Goal: Contribute content: Add original content to the website for others to see

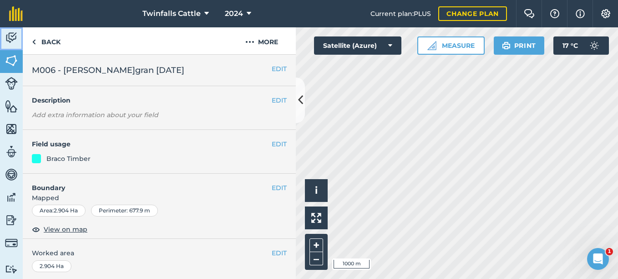
click at [6, 39] on img at bounding box center [11, 38] width 13 height 14
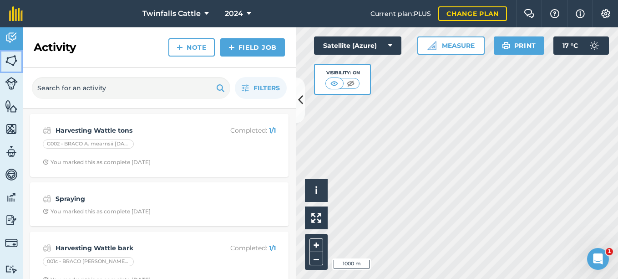
click at [13, 65] on img at bounding box center [11, 61] width 13 height 14
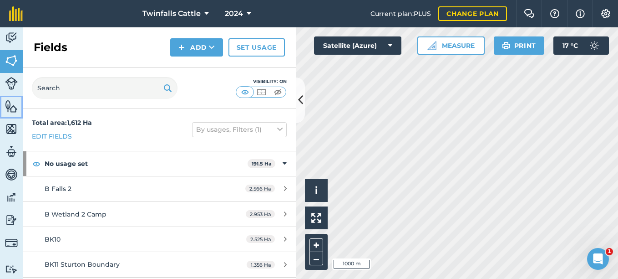
click at [12, 103] on img at bounding box center [11, 106] width 13 height 14
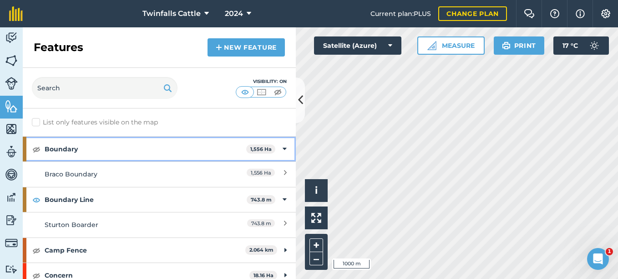
click at [117, 148] on strong "Boundary" at bounding box center [146, 149] width 202 height 25
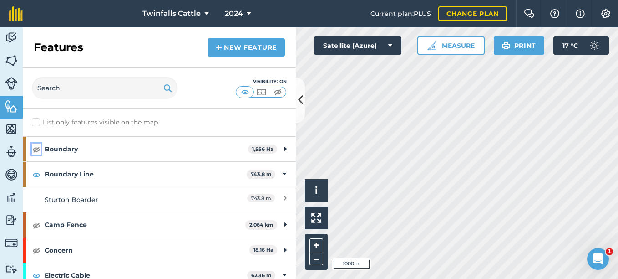
click at [36, 153] on img at bounding box center [36, 148] width 8 height 11
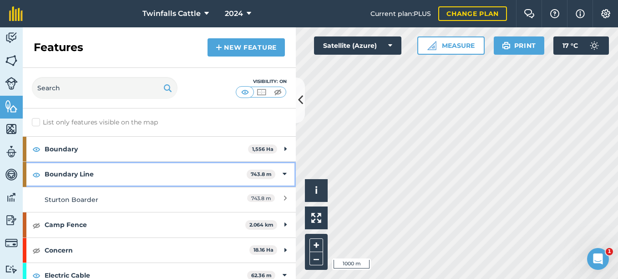
click at [59, 173] on strong "Boundary Line" at bounding box center [146, 174] width 202 height 25
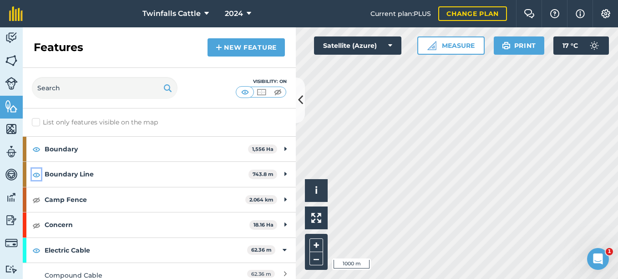
click at [39, 174] on img at bounding box center [36, 174] width 8 height 11
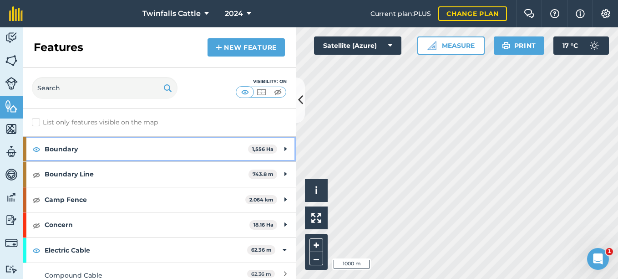
click at [175, 149] on strong "Boundary" at bounding box center [147, 149] width 204 height 25
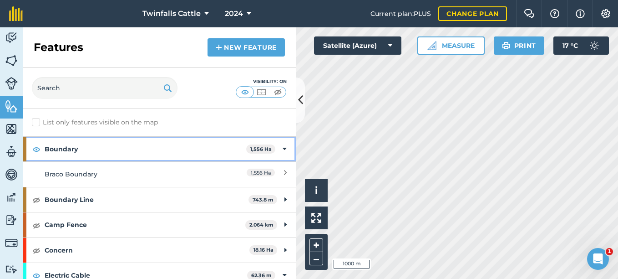
click at [175, 149] on strong "Boundary" at bounding box center [146, 149] width 202 height 25
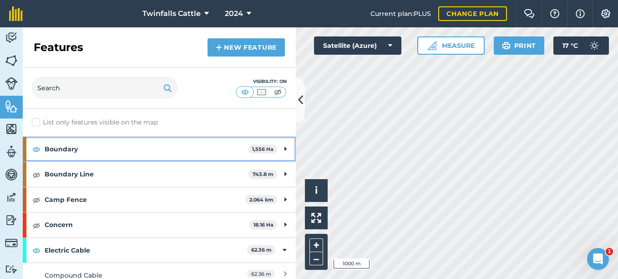
click at [175, 149] on strong "Boundary" at bounding box center [147, 149] width 204 height 25
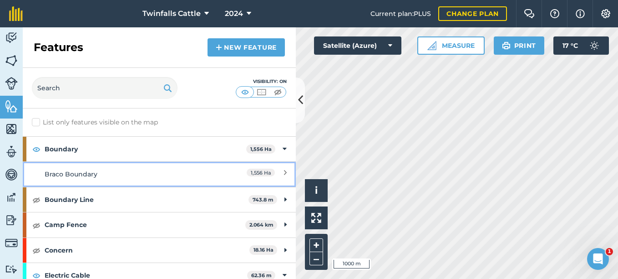
click at [122, 176] on div "Braco Boundary" at bounding box center [126, 174] width 162 height 10
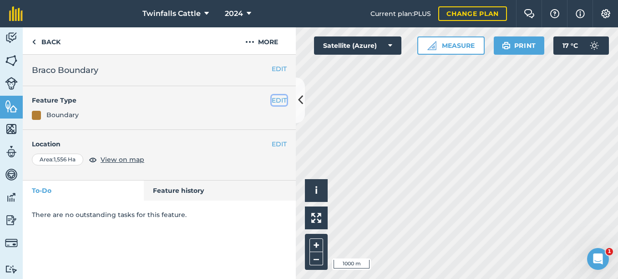
click at [278, 100] on button "EDIT" at bounding box center [279, 100] width 15 height 10
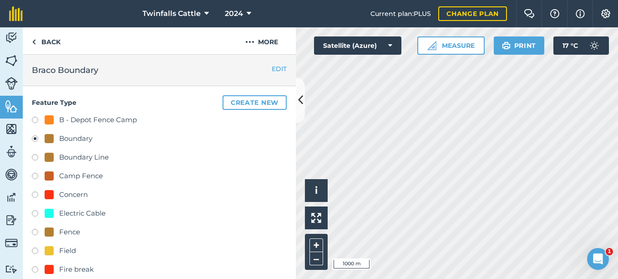
click at [67, 139] on div "Boundary" at bounding box center [75, 138] width 33 height 11
click at [34, 42] on img at bounding box center [34, 41] width 4 height 11
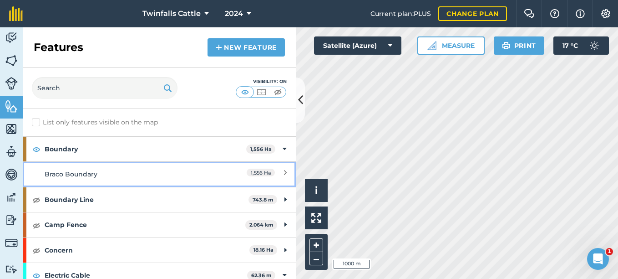
click at [250, 172] on span "1,556 Ha" at bounding box center [261, 172] width 28 height 8
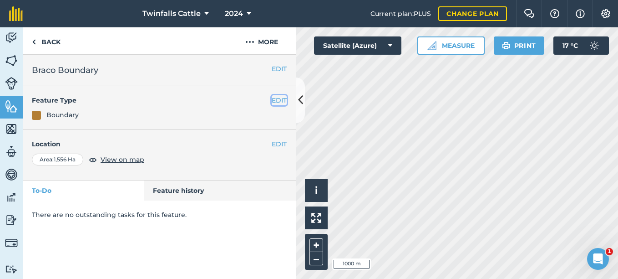
click at [279, 97] on button "EDIT" at bounding box center [279, 100] width 15 height 10
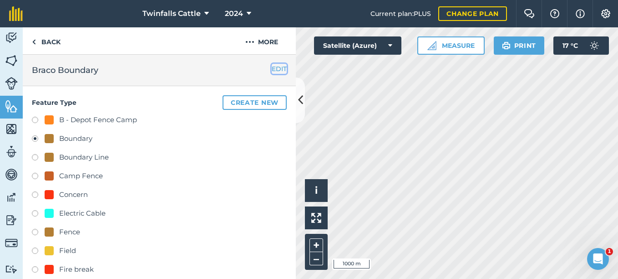
click at [275, 69] on button "EDIT" at bounding box center [279, 69] width 15 height 10
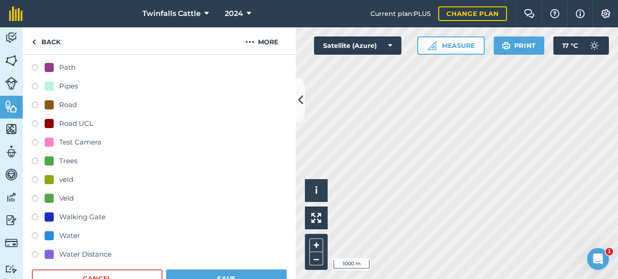
scroll to position [422, 0]
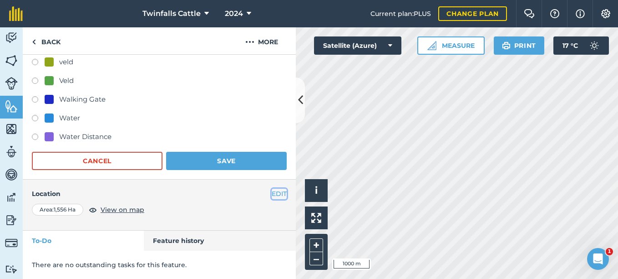
click at [272, 194] on button "EDIT" at bounding box center [279, 194] width 15 height 10
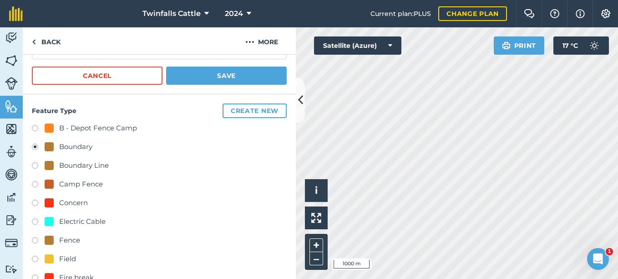
scroll to position [0, 0]
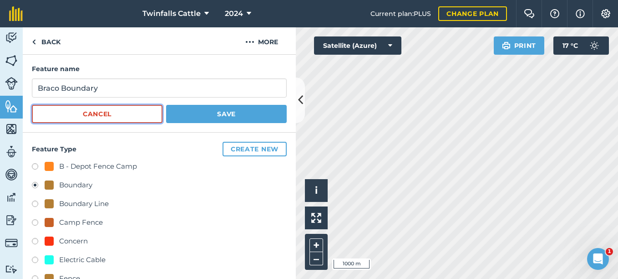
click at [101, 114] on button "Cancel" at bounding box center [97, 114] width 131 height 18
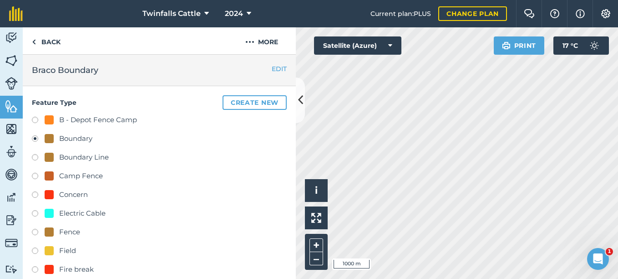
click at [79, 158] on div "Boundary Line" at bounding box center [84, 157] width 50 height 11
radio input "true"
radio input "false"
click at [79, 157] on div "Boundary Line" at bounding box center [84, 157] width 50 height 11
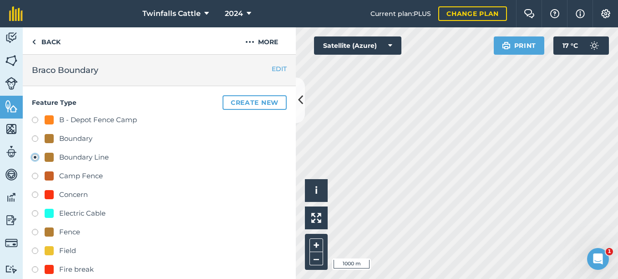
click at [272, 69] on button "EDIT" at bounding box center [279, 69] width 15 height 10
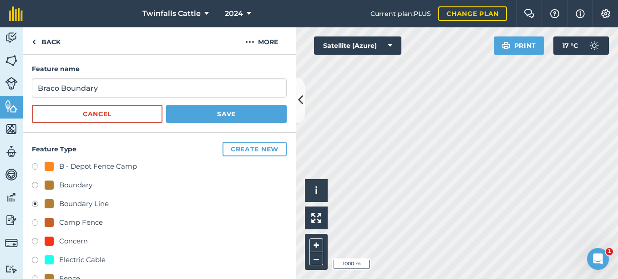
click at [61, 203] on div "Boundary Line" at bounding box center [84, 203] width 50 height 11
click at [97, 201] on div "Boundary Line" at bounding box center [84, 203] width 50 height 11
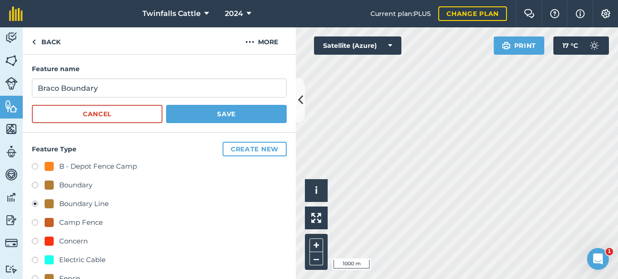
click at [102, 204] on div "Boundary Line" at bounding box center [84, 203] width 50 height 11
click at [34, 38] on img at bounding box center [34, 41] width 4 height 11
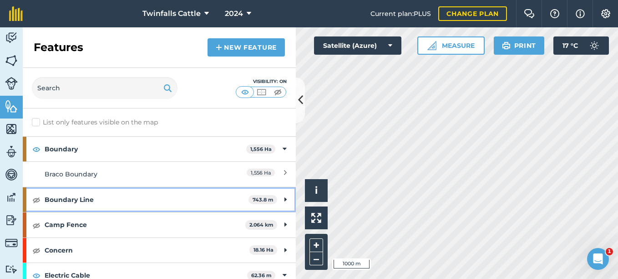
click at [104, 198] on strong "Boundary Line" at bounding box center [147, 199] width 204 height 25
click at [283, 200] on icon at bounding box center [285, 199] width 4 height 10
click at [179, 202] on strong "Boundary Line" at bounding box center [147, 199] width 204 height 25
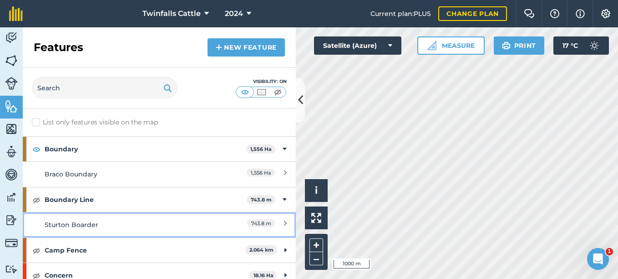
click at [150, 226] on div "Sturton Boarder" at bounding box center [126, 224] width 162 height 10
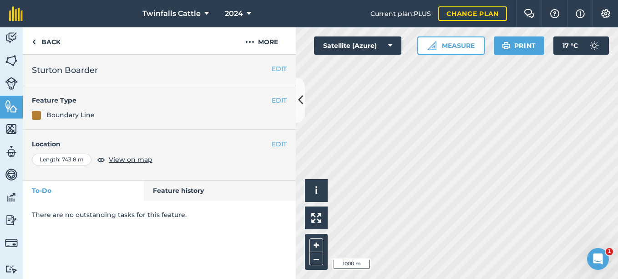
click at [97, 115] on div "Boundary Line" at bounding box center [159, 115] width 255 height 10
click at [272, 100] on button "EDIT" at bounding box center [279, 100] width 15 height 10
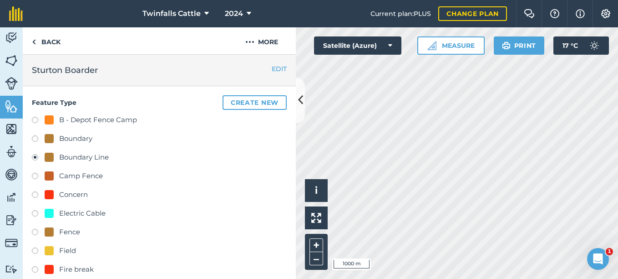
click at [74, 154] on div "Boundary Line" at bounding box center [84, 157] width 50 height 11
click at [257, 46] on button "More" at bounding box center [262, 40] width 68 height 27
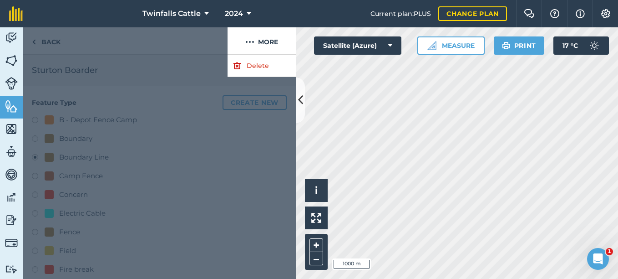
click at [126, 45] on div at bounding box center [125, 40] width 205 height 27
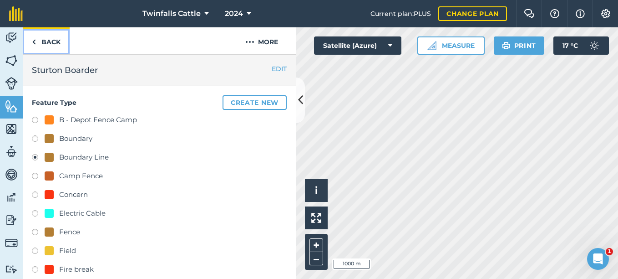
click at [40, 41] on link "Back" at bounding box center [46, 40] width 47 height 27
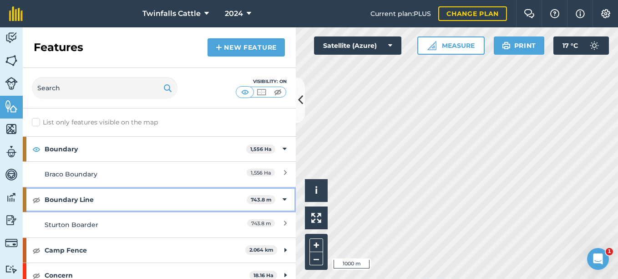
click at [102, 202] on strong "Boundary Line" at bounding box center [146, 199] width 202 height 25
click at [113, 199] on strong "Boundary Line" at bounding box center [147, 199] width 204 height 25
click at [185, 201] on strong "Boundary Line" at bounding box center [146, 199] width 202 height 25
click at [127, 199] on strong "Boundary Line" at bounding box center [147, 199] width 204 height 25
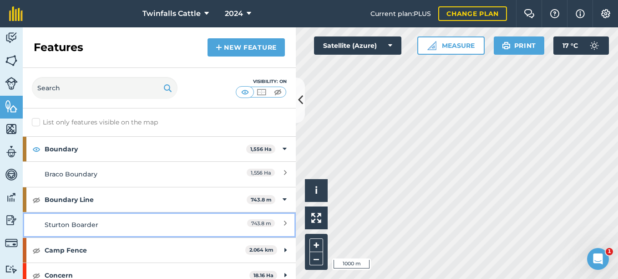
click at [123, 224] on div "Sturton Boarder" at bounding box center [126, 224] width 162 height 10
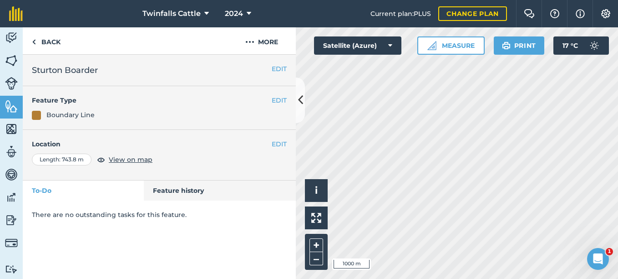
click at [67, 113] on div "Boundary Line" at bounding box center [70, 115] width 48 height 10
click at [276, 97] on button "EDIT" at bounding box center [279, 100] width 15 height 10
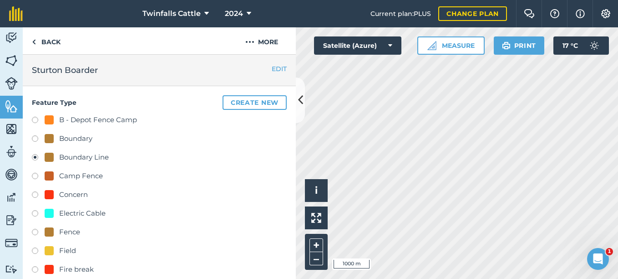
click at [60, 155] on div "Boundary Line" at bounding box center [84, 157] width 50 height 11
click at [88, 159] on div "Boundary Line" at bounding box center [84, 157] width 50 height 11
click at [65, 158] on div "Boundary Line" at bounding box center [84, 157] width 50 height 11
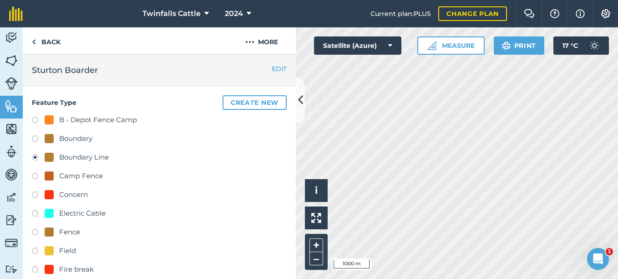
click at [65, 158] on div "Boundary Line" at bounding box center [84, 157] width 50 height 11
drag, startPoint x: 65, startPoint y: 158, endPoint x: 112, endPoint y: 155, distance: 47.0
click at [112, 155] on div "Boundary Line" at bounding box center [159, 158] width 255 height 13
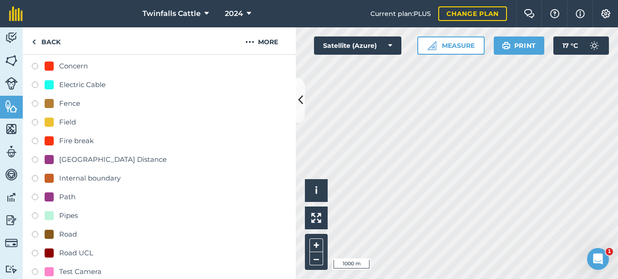
scroll to position [137, 0]
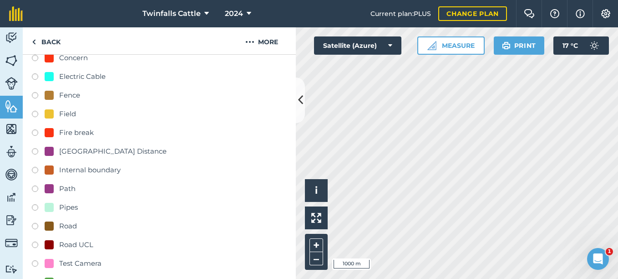
click at [85, 168] on div "Internal boundary" at bounding box center [89, 169] width 61 height 11
radio input "true"
radio input "false"
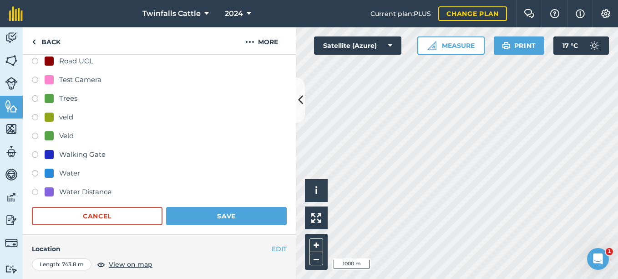
scroll to position [364, 0]
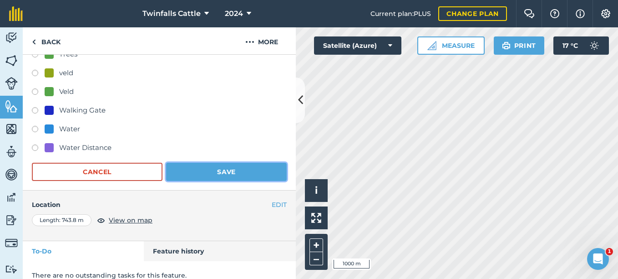
click at [218, 172] on button "Save" at bounding box center [226, 172] width 121 height 18
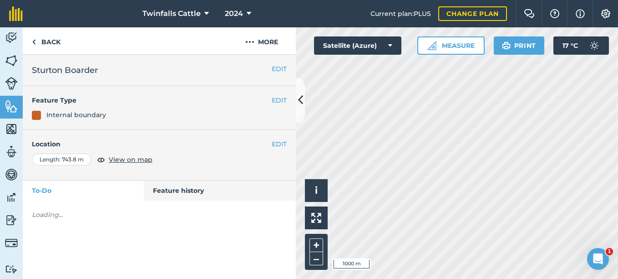
scroll to position [0, 0]
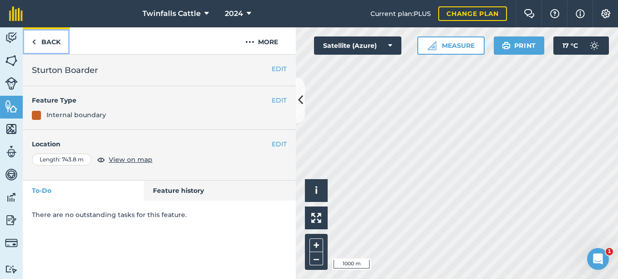
click at [41, 41] on link "Back" at bounding box center [46, 40] width 47 height 27
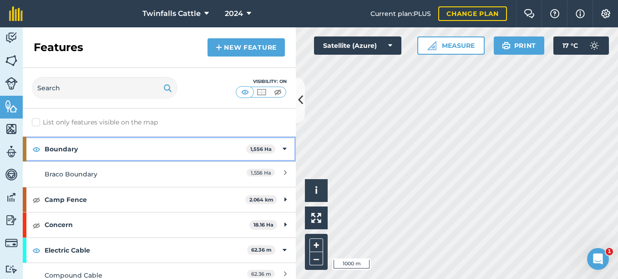
click at [92, 152] on strong "Boundary" at bounding box center [146, 149] width 202 height 25
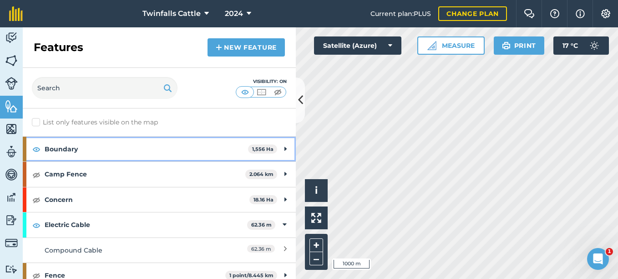
click at [92, 152] on strong "Boundary" at bounding box center [147, 149] width 204 height 25
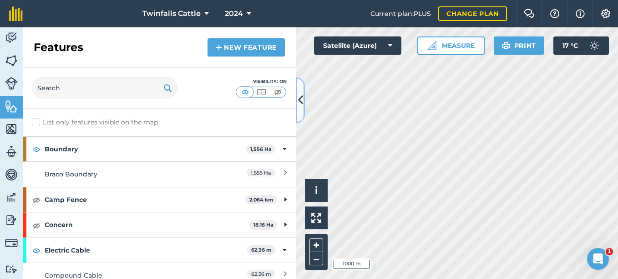
click at [302, 105] on icon at bounding box center [300, 100] width 5 height 16
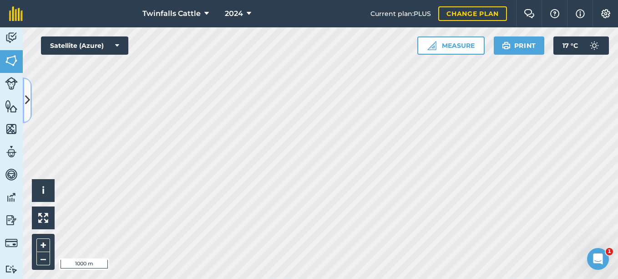
click at [25, 105] on icon at bounding box center [27, 100] width 5 height 16
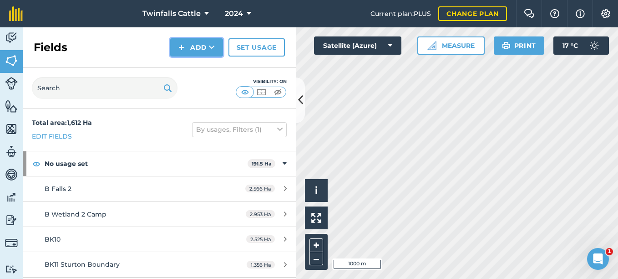
click at [199, 49] on button "Add" at bounding box center [196, 47] width 53 height 18
click at [198, 63] on link "Draw" at bounding box center [197, 68] width 50 height 20
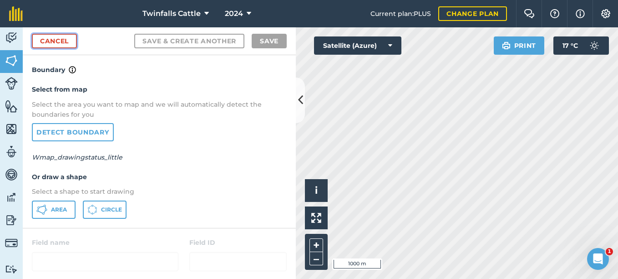
click at [61, 42] on link "Cancel" at bounding box center [54, 41] width 45 height 15
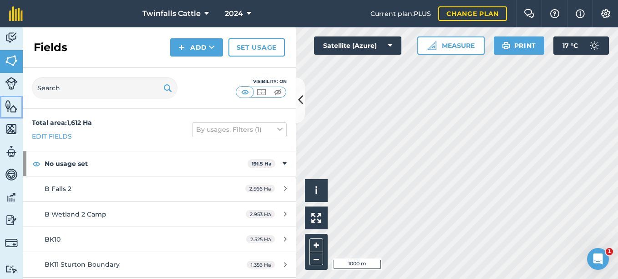
click at [14, 109] on img at bounding box center [11, 106] width 13 height 14
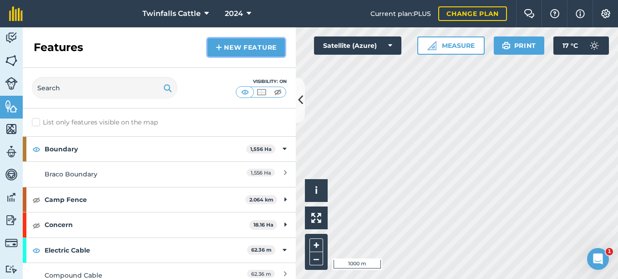
click at [241, 49] on link "New feature" at bounding box center [246, 47] width 77 height 18
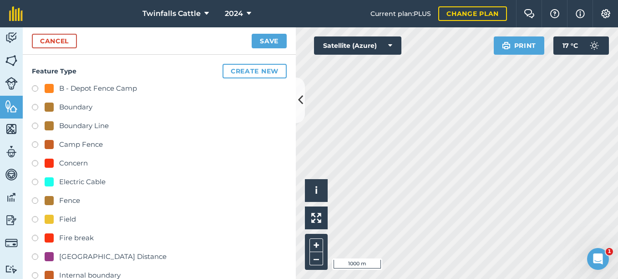
click at [36, 127] on label at bounding box center [38, 126] width 13 height 9
radio input "true"
type input "Boundary Line"
click at [255, 73] on button "Create new" at bounding box center [255, 71] width 64 height 15
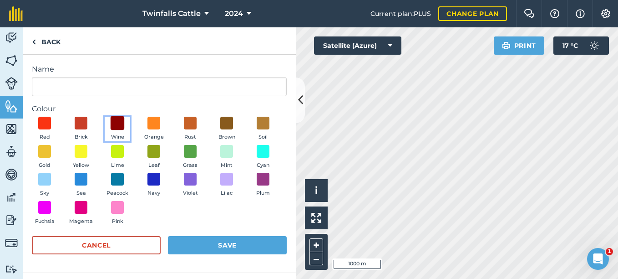
click at [115, 125] on span at bounding box center [118, 123] width 14 height 14
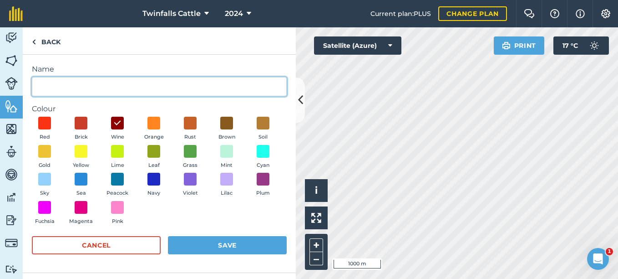
click at [102, 82] on input "Name" at bounding box center [159, 86] width 255 height 19
type input "Braco Boundary Line"
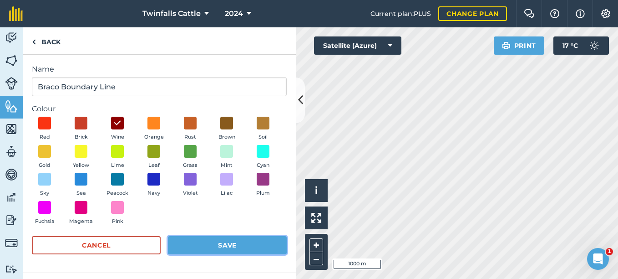
click at [216, 244] on button "Save" at bounding box center [227, 245] width 119 height 18
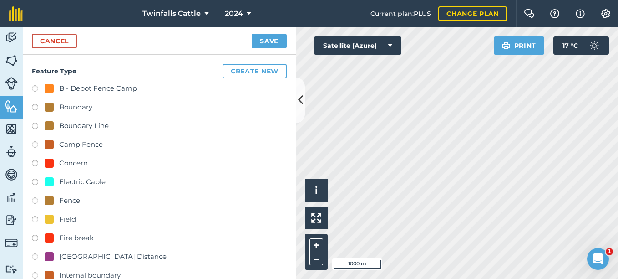
click at [35, 125] on label at bounding box center [38, 126] width 13 height 9
radio input "true"
click at [76, 126] on div "Boundary Line" at bounding box center [84, 125] width 50 height 11
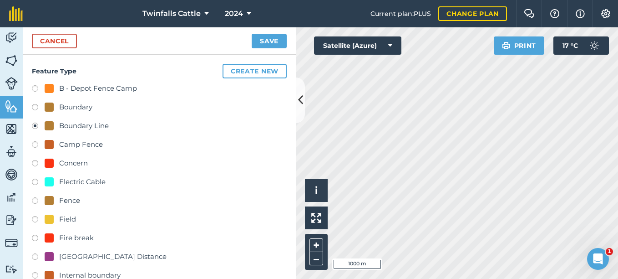
click at [76, 126] on div "Boundary Line" at bounding box center [84, 125] width 50 height 11
drag, startPoint x: 76, startPoint y: 126, endPoint x: 116, endPoint y: 125, distance: 39.2
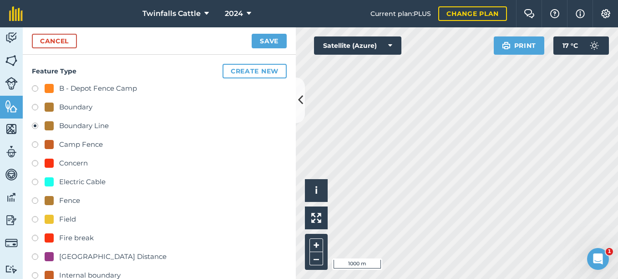
click at [116, 125] on div "Boundary Line" at bounding box center [159, 126] width 255 height 13
click at [253, 72] on button "Create new" at bounding box center [255, 71] width 64 height 15
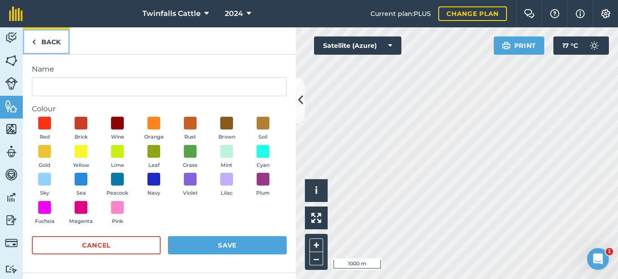
click at [34, 40] on img at bounding box center [34, 41] width 4 height 11
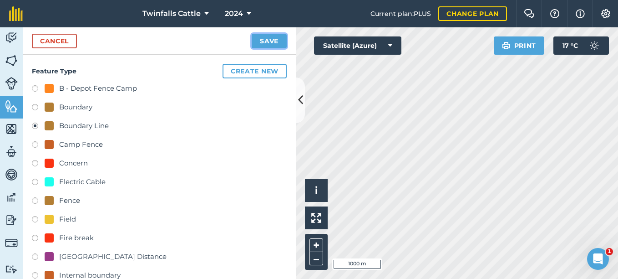
click at [275, 41] on button "Save" at bounding box center [269, 41] width 35 height 15
click at [14, 108] on img at bounding box center [11, 106] width 13 height 14
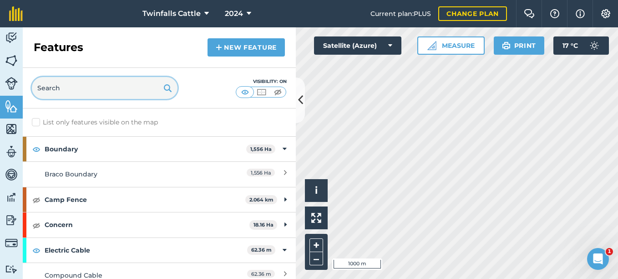
click at [125, 87] on input "text" at bounding box center [105, 88] width 146 height 22
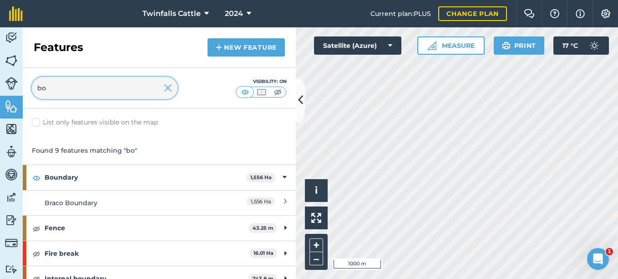
type input "b"
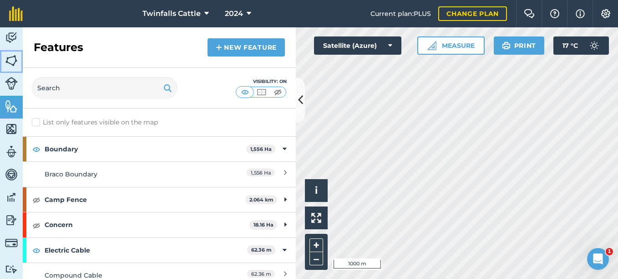
click at [11, 57] on img at bounding box center [11, 61] width 13 height 14
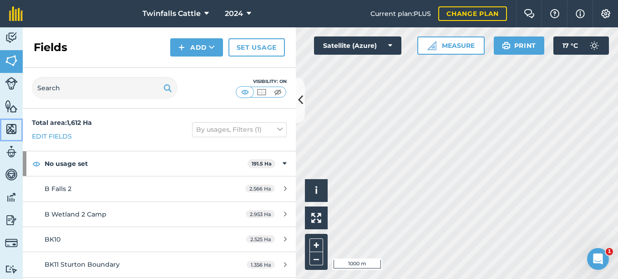
click at [8, 129] on img at bounding box center [11, 129] width 13 height 14
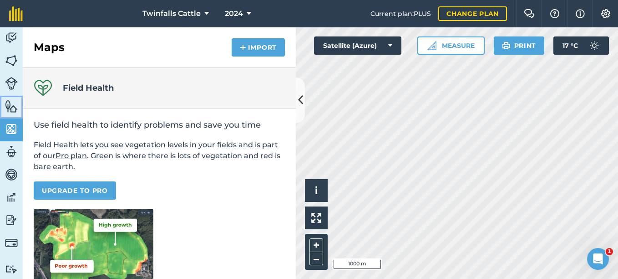
click at [12, 110] on img at bounding box center [11, 106] width 13 height 14
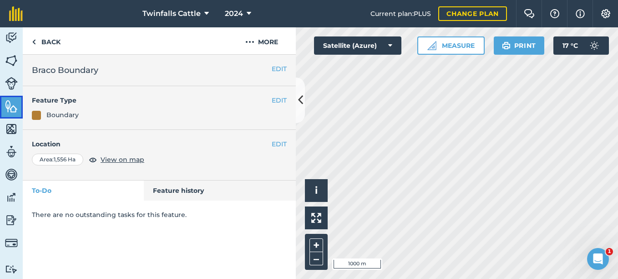
click at [11, 107] on img at bounding box center [11, 106] width 13 height 14
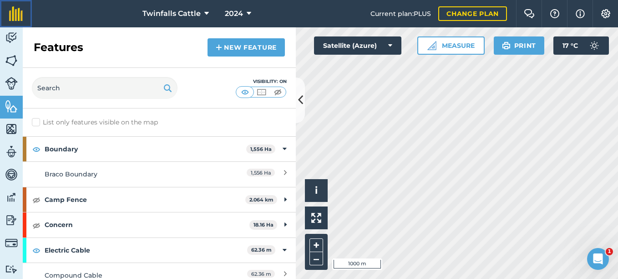
click at [10, 26] on link at bounding box center [16, 13] width 32 height 27
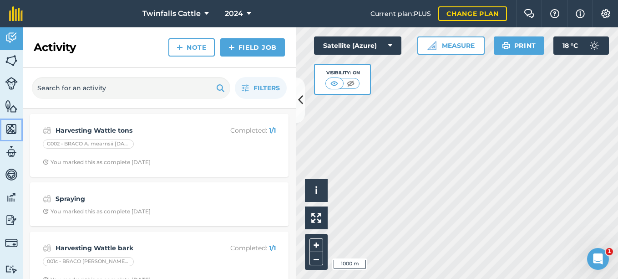
click at [8, 128] on img at bounding box center [11, 129] width 13 height 14
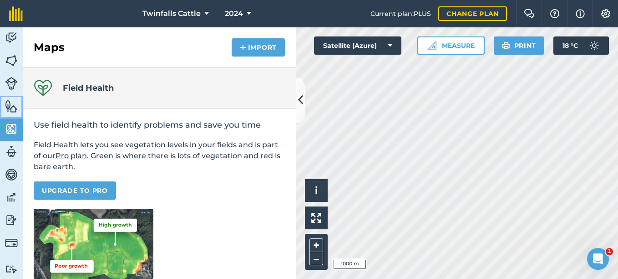
click at [6, 104] on img at bounding box center [11, 106] width 13 height 14
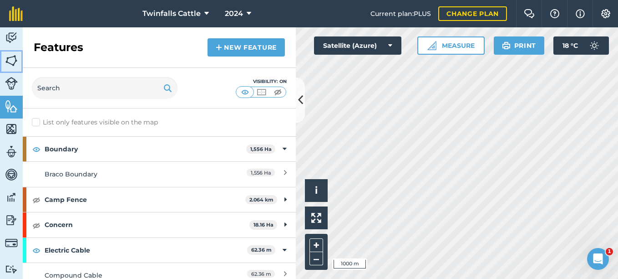
click at [13, 62] on img at bounding box center [11, 61] width 13 height 14
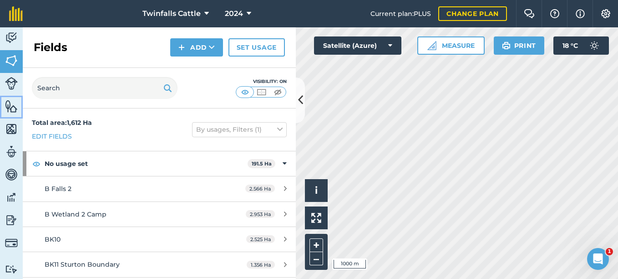
click at [12, 104] on img at bounding box center [11, 106] width 13 height 14
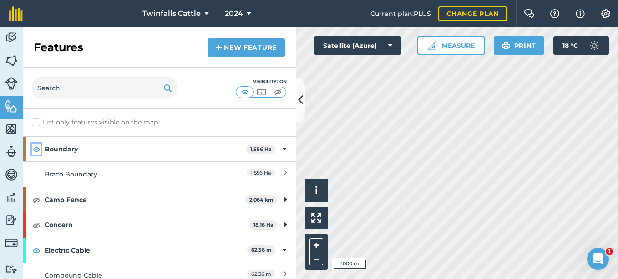
click at [39, 149] on img at bounding box center [36, 148] width 8 height 11
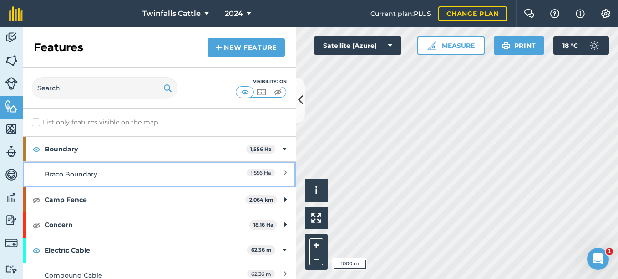
click at [71, 171] on div "Braco Boundary" at bounding box center [126, 174] width 162 height 10
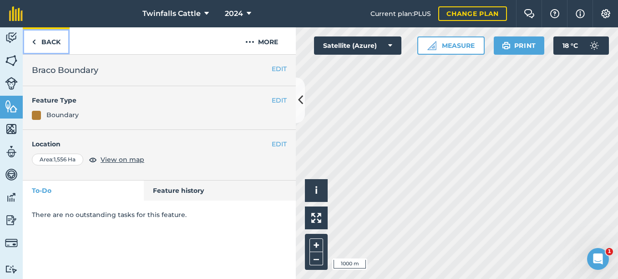
click at [35, 41] on img at bounding box center [34, 41] width 4 height 11
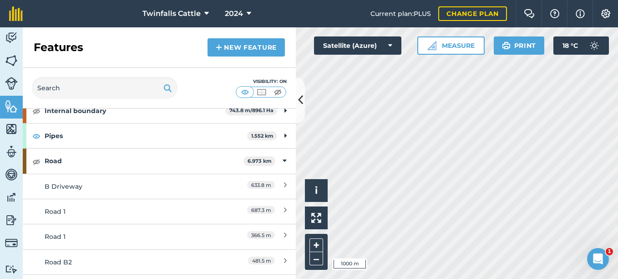
scroll to position [220, 0]
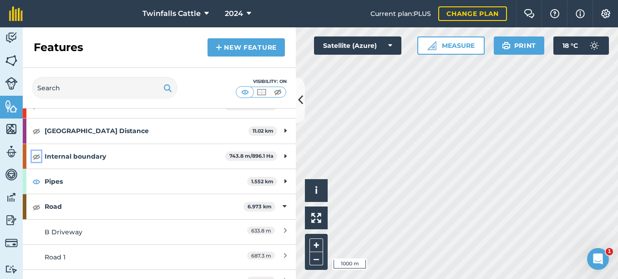
click at [36, 158] on img at bounding box center [36, 156] width 8 height 11
click at [37, 157] on img at bounding box center [36, 156] width 8 height 11
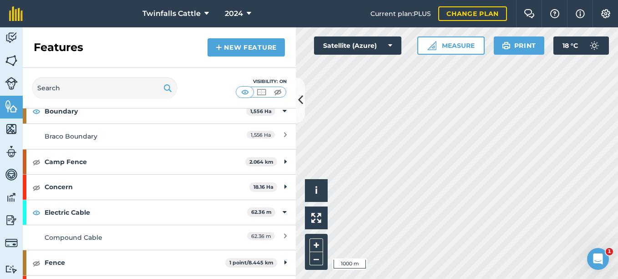
scroll to position [0, 0]
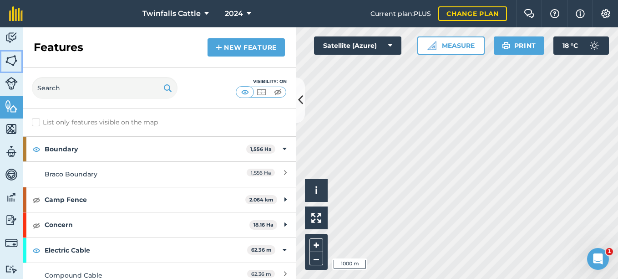
click at [11, 59] on img at bounding box center [11, 61] width 13 height 14
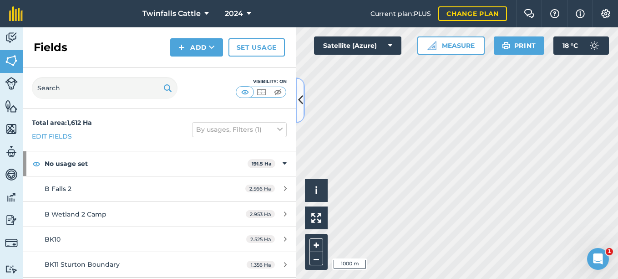
click at [304, 117] on button at bounding box center [300, 100] width 9 height 46
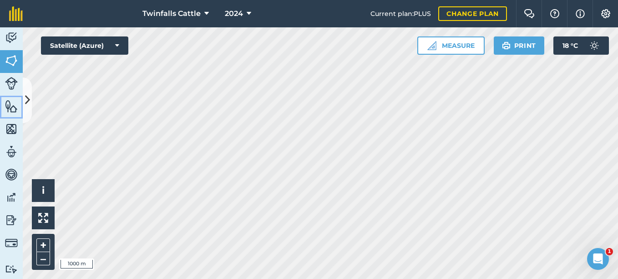
click at [12, 107] on img at bounding box center [11, 106] width 13 height 14
click at [29, 111] on button at bounding box center [27, 100] width 9 height 46
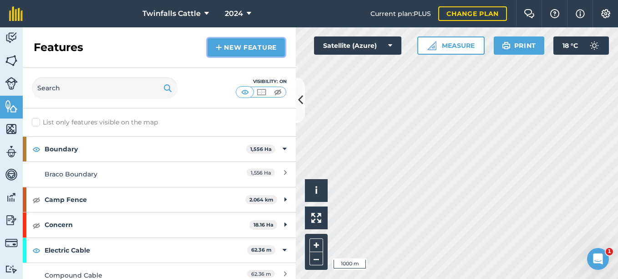
click at [228, 50] on link "New feature" at bounding box center [246, 47] width 77 height 18
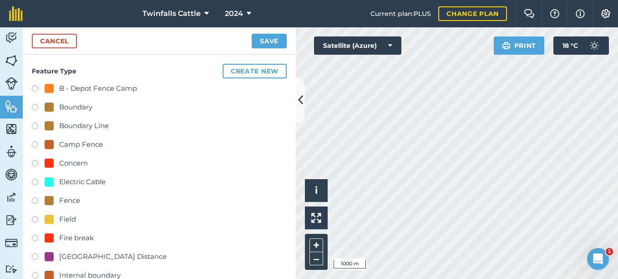
click at [33, 126] on label at bounding box center [38, 126] width 13 height 9
radio input "true"
type input "Boundary Line"
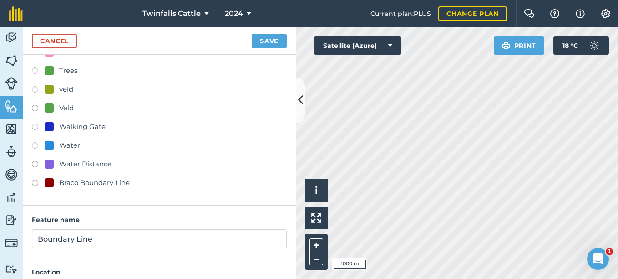
scroll to position [381, 0]
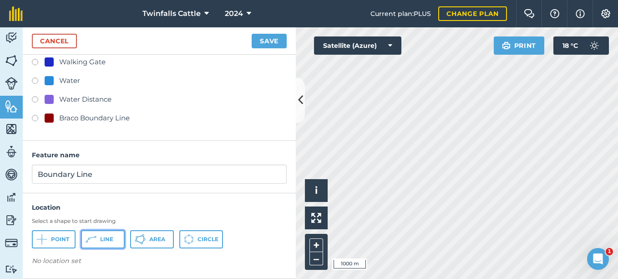
click at [106, 237] on span "Line" at bounding box center [106, 238] width 13 height 7
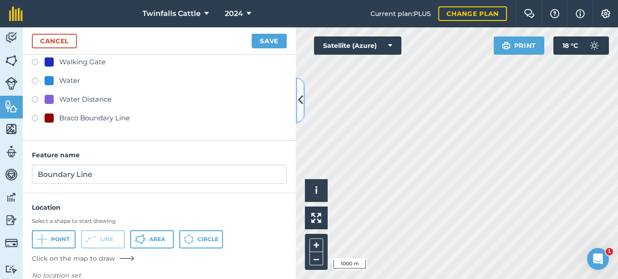
click at [302, 98] on icon at bounding box center [300, 100] width 5 height 16
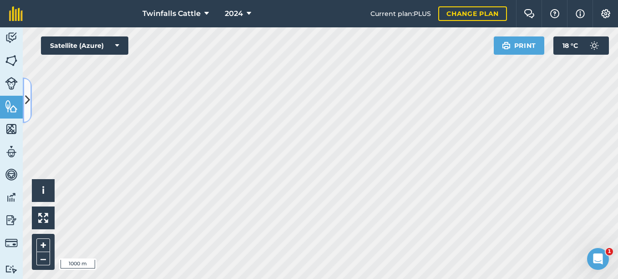
click at [28, 110] on button at bounding box center [27, 100] width 9 height 46
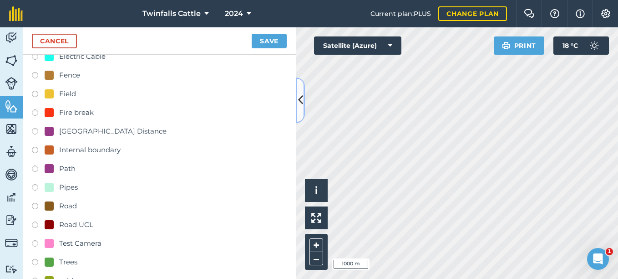
scroll to position [86, 0]
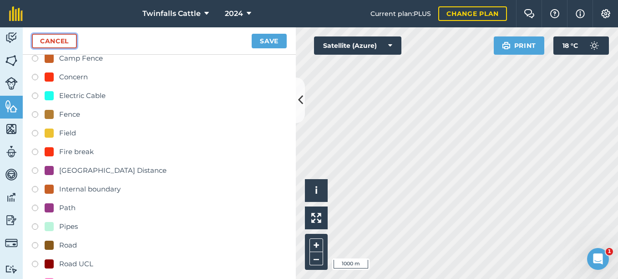
click at [57, 40] on link "Cancel" at bounding box center [54, 41] width 45 height 15
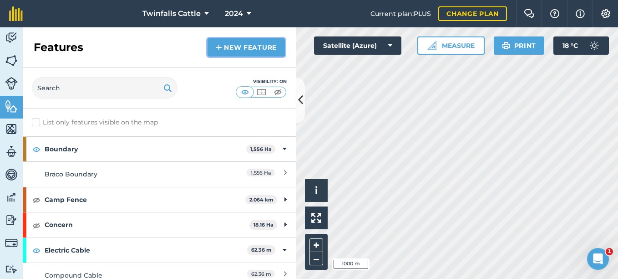
click at [248, 45] on link "New feature" at bounding box center [246, 47] width 77 height 18
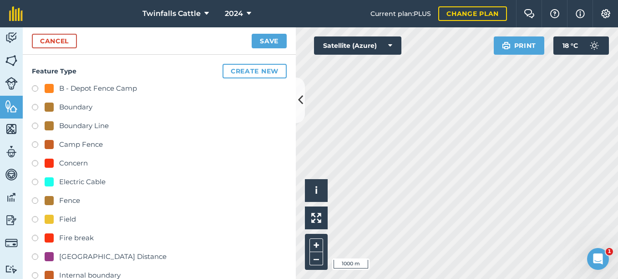
click at [34, 128] on label at bounding box center [38, 126] width 13 height 9
radio input "true"
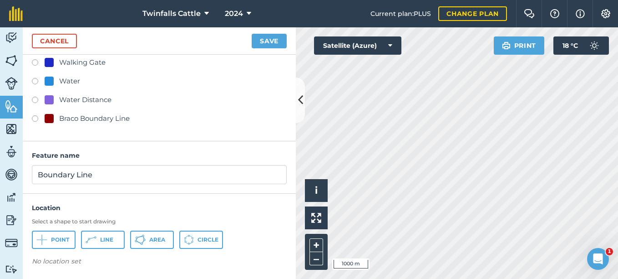
scroll to position [381, 0]
click at [108, 239] on span "Line" at bounding box center [106, 238] width 13 height 7
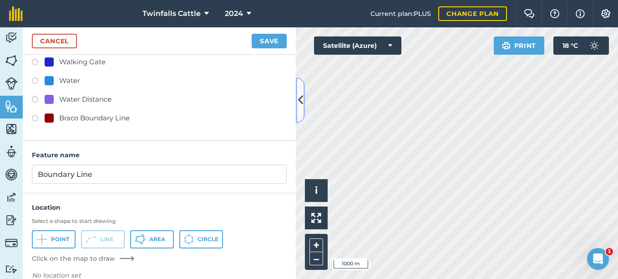
click at [301, 107] on icon at bounding box center [300, 100] width 5 height 16
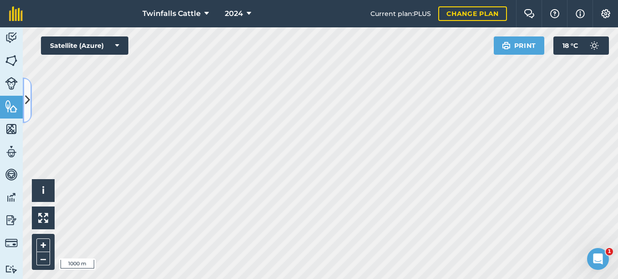
click at [28, 106] on icon at bounding box center [27, 100] width 5 height 16
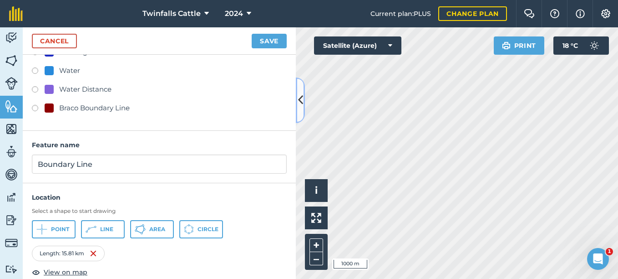
scroll to position [405, 0]
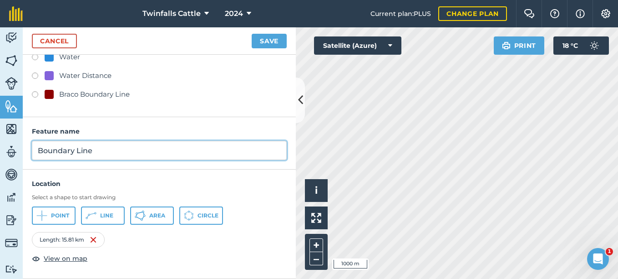
click at [37, 149] on input "Boundary Line" at bounding box center [159, 150] width 255 height 19
type input "Braco Boundary Line"
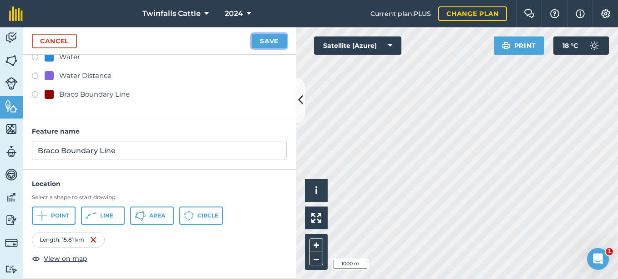
click at [271, 38] on button "Save" at bounding box center [269, 41] width 35 height 15
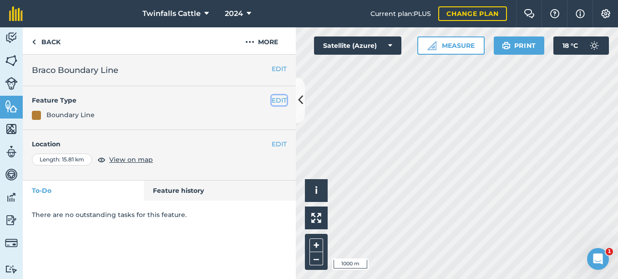
click at [279, 97] on button "EDIT" at bounding box center [279, 100] width 15 height 10
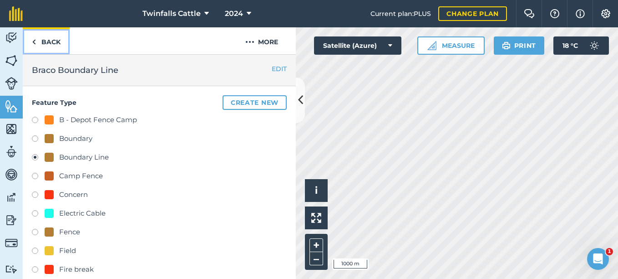
click at [35, 40] on img at bounding box center [34, 41] width 4 height 11
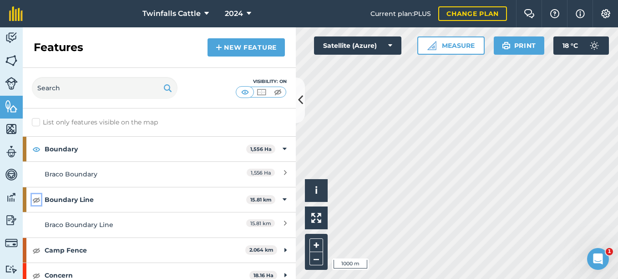
click at [36, 198] on img at bounding box center [36, 199] width 8 height 11
click at [35, 198] on img at bounding box center [36, 199] width 8 height 11
click at [39, 151] on img at bounding box center [36, 148] width 8 height 11
click at [240, 51] on link "New feature" at bounding box center [246, 47] width 77 height 18
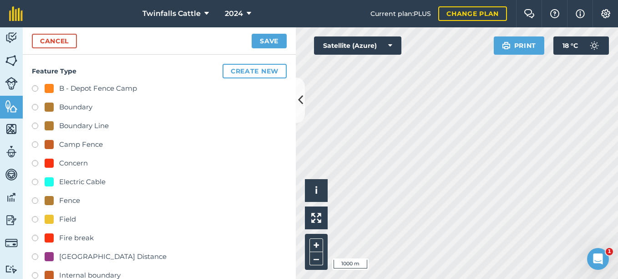
click at [35, 126] on label at bounding box center [38, 126] width 13 height 9
radio input "true"
type input "Boundary Line"
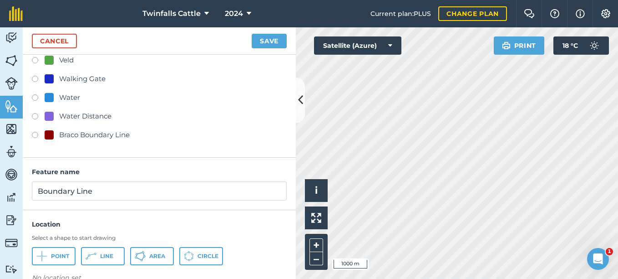
scroll to position [381, 0]
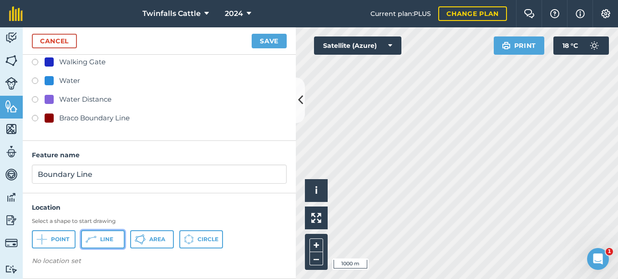
click at [109, 241] on span "Line" at bounding box center [106, 238] width 13 height 7
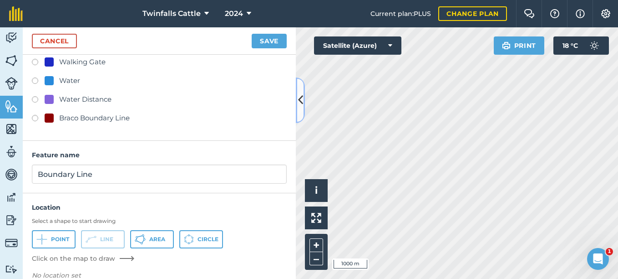
click at [302, 114] on button at bounding box center [300, 100] width 9 height 46
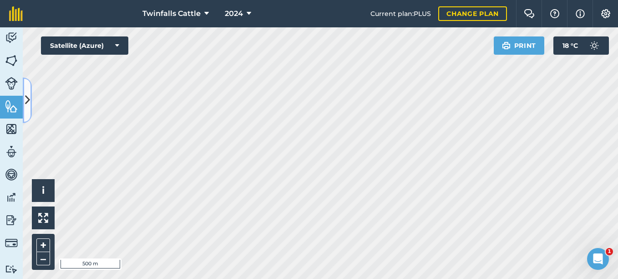
click at [26, 111] on button at bounding box center [27, 100] width 9 height 46
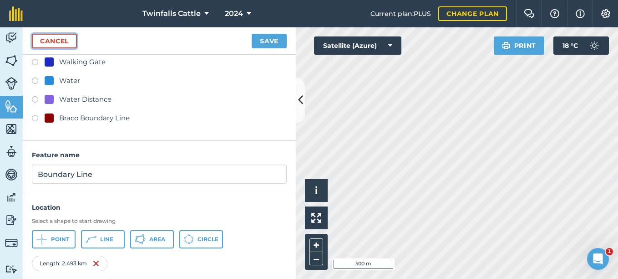
click at [61, 41] on link "Cancel" at bounding box center [54, 41] width 45 height 15
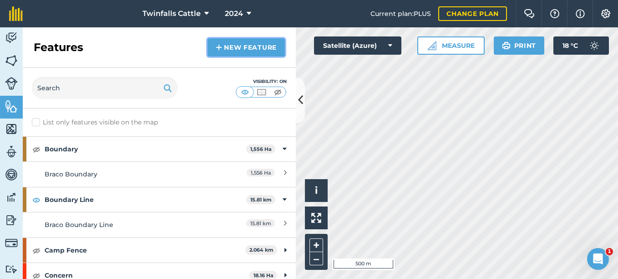
click at [239, 49] on link "New feature" at bounding box center [246, 47] width 77 height 18
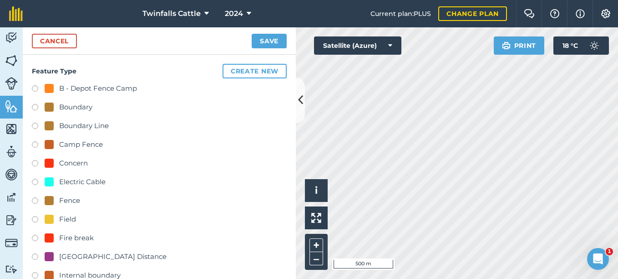
click at [35, 126] on label at bounding box center [38, 126] width 13 height 9
radio input "true"
type input "Boundary Line"
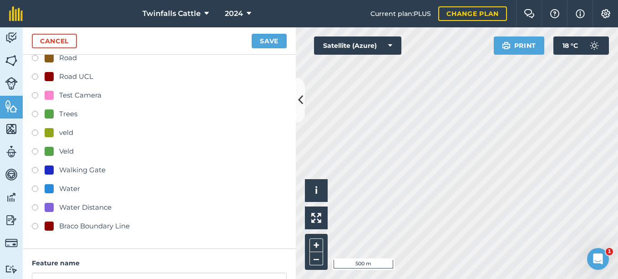
scroll to position [381, 0]
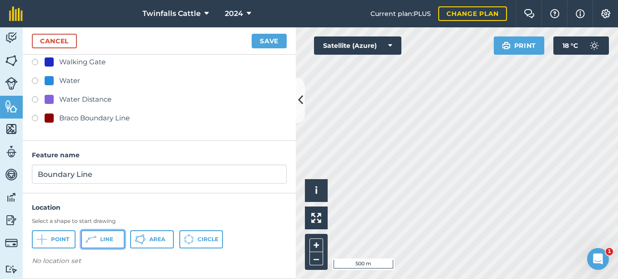
click at [100, 242] on button "Line" at bounding box center [103, 239] width 44 height 18
click at [53, 39] on link "Cancel" at bounding box center [54, 41] width 45 height 15
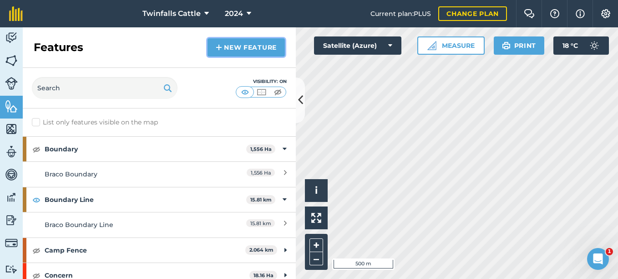
click at [221, 46] on img at bounding box center [219, 47] width 6 height 11
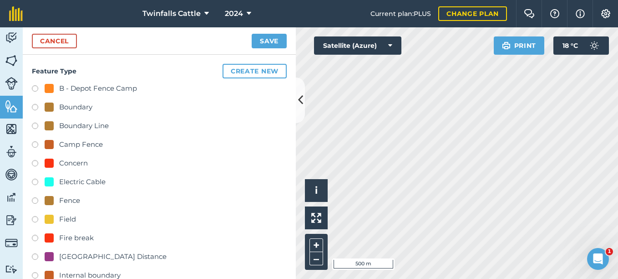
click at [36, 126] on label at bounding box center [38, 126] width 13 height 9
radio input "true"
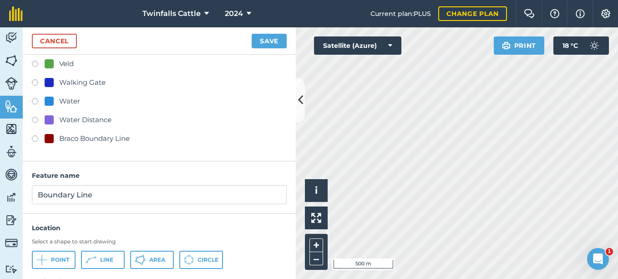
scroll to position [381, 0]
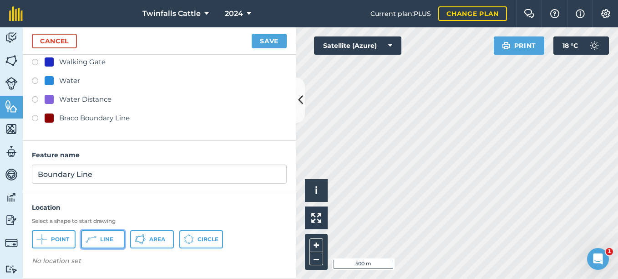
click at [102, 240] on span "Line" at bounding box center [106, 238] width 13 height 7
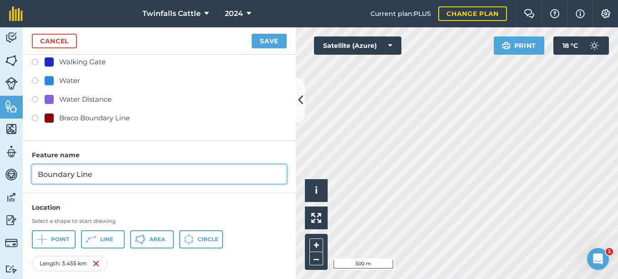
click at [37, 174] on input "Boundary Line" at bounding box center [159, 173] width 255 height 19
type input "Sturton Boundary Line"
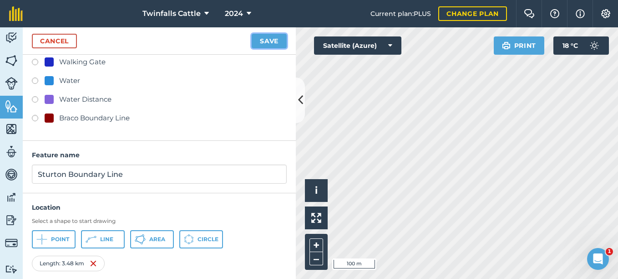
click at [263, 38] on button "Save" at bounding box center [269, 41] width 35 height 15
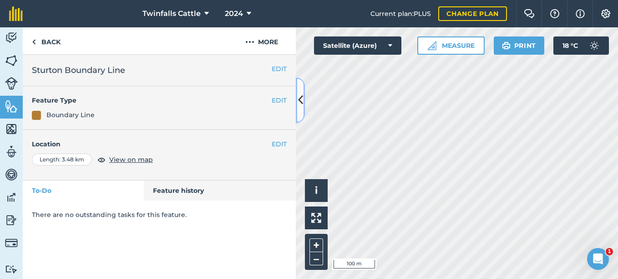
click at [302, 105] on icon at bounding box center [300, 100] width 5 height 16
